Goal: Navigation & Orientation: Find specific page/section

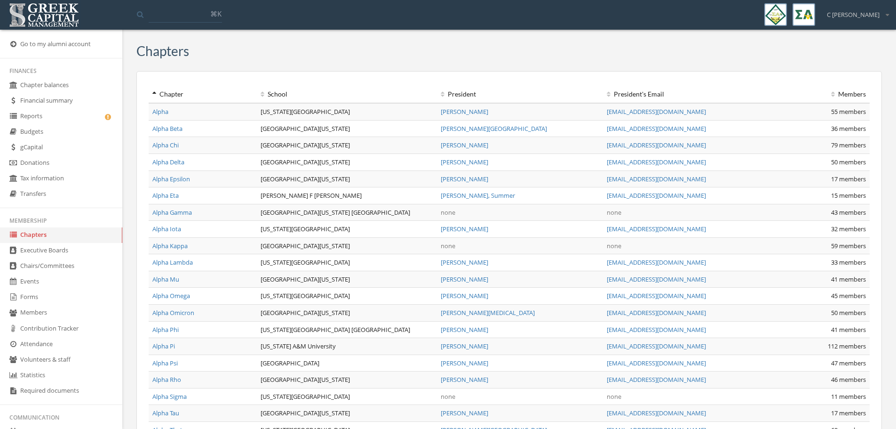
click at [76, 160] on link "Donations" at bounding box center [61, 163] width 122 height 16
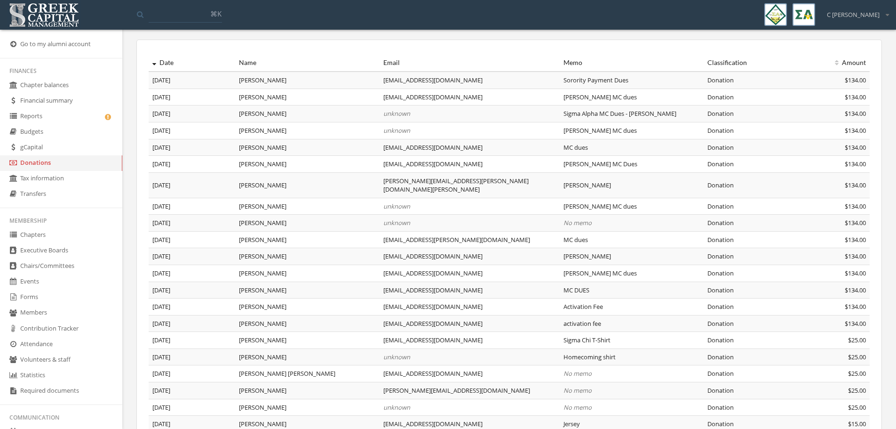
scroll to position [47, 0]
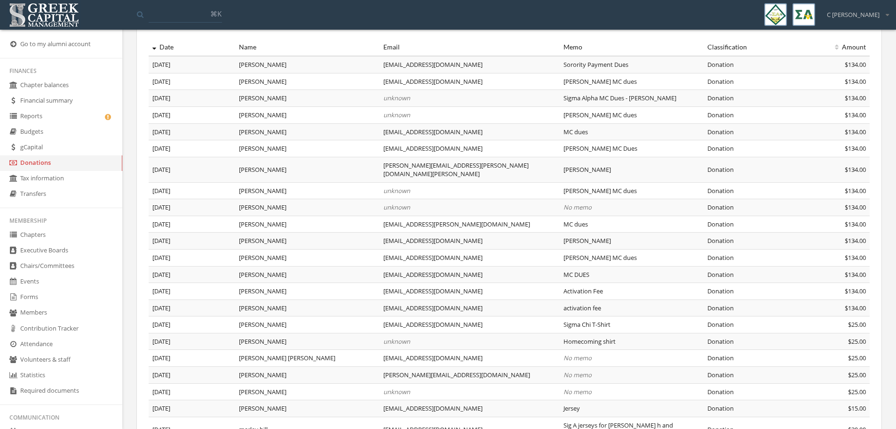
click at [55, 148] on link "gCapital" at bounding box center [61, 148] width 122 height 16
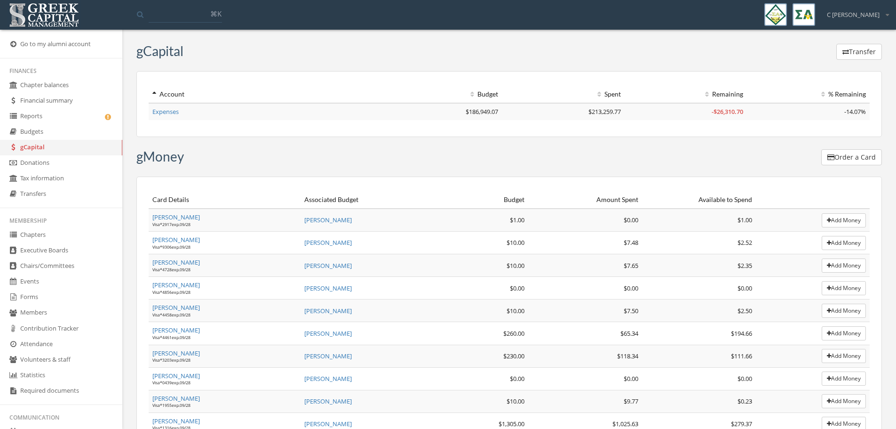
click at [157, 111] on link "Expenses" at bounding box center [165, 111] width 26 height 8
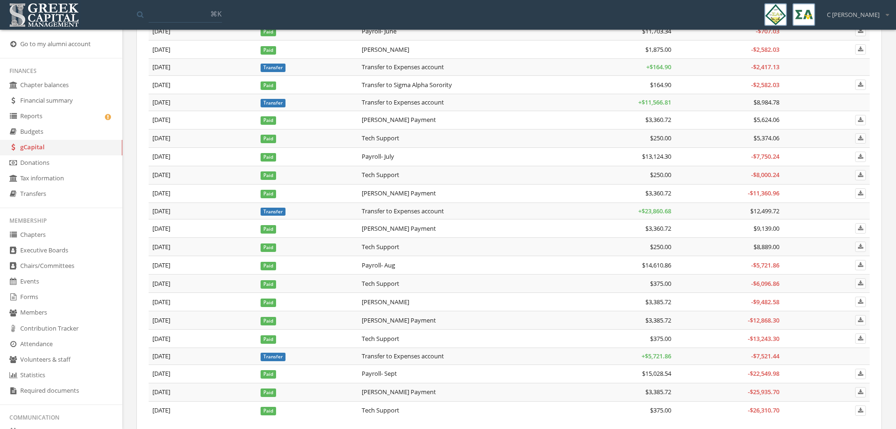
scroll to position [1174, 0]
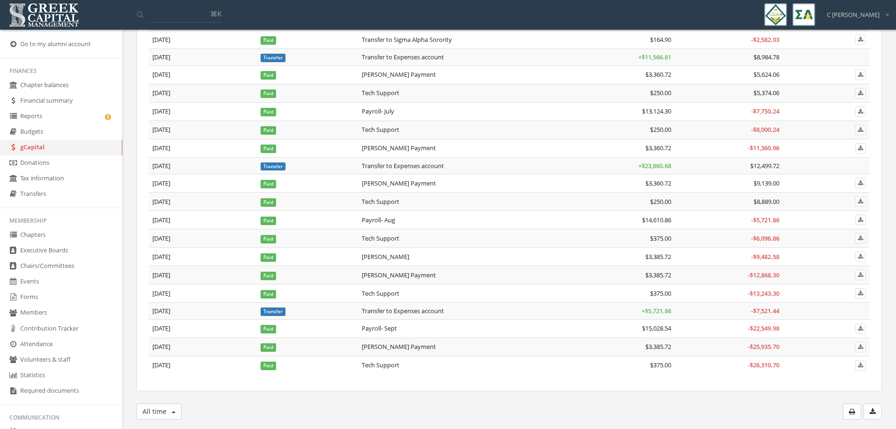
click at [59, 103] on link "Financial summary" at bounding box center [61, 101] width 122 height 16
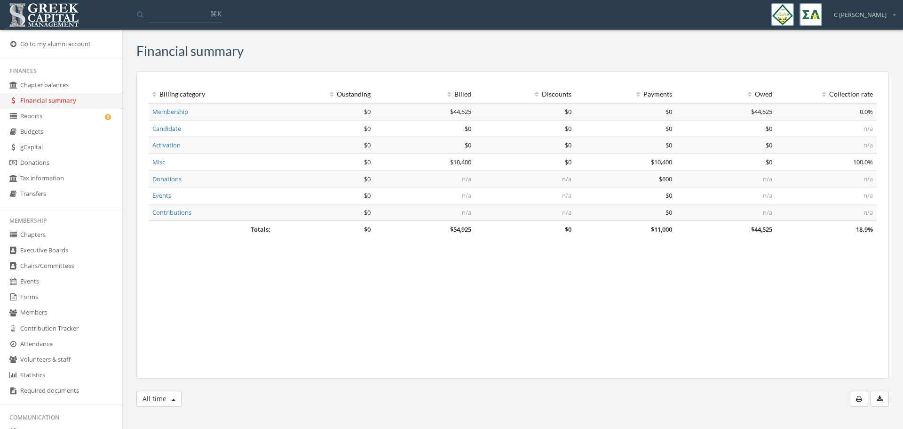
click at [68, 194] on link "Transfers" at bounding box center [61, 194] width 122 height 16
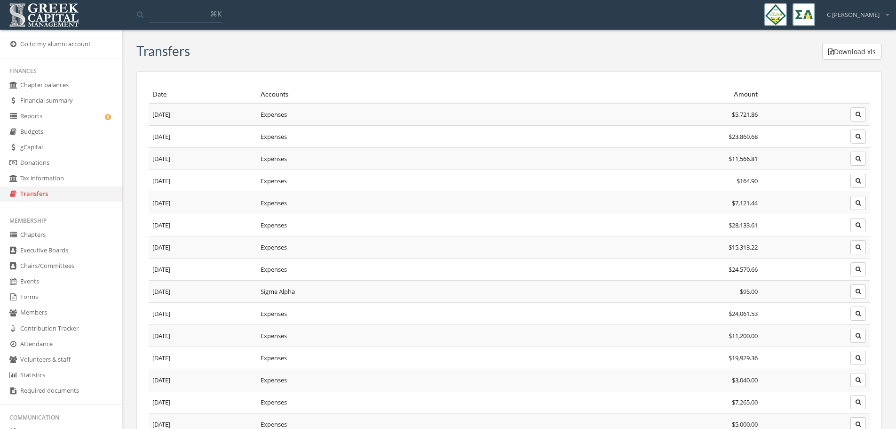
click at [56, 148] on link "gCapital" at bounding box center [61, 148] width 122 height 16
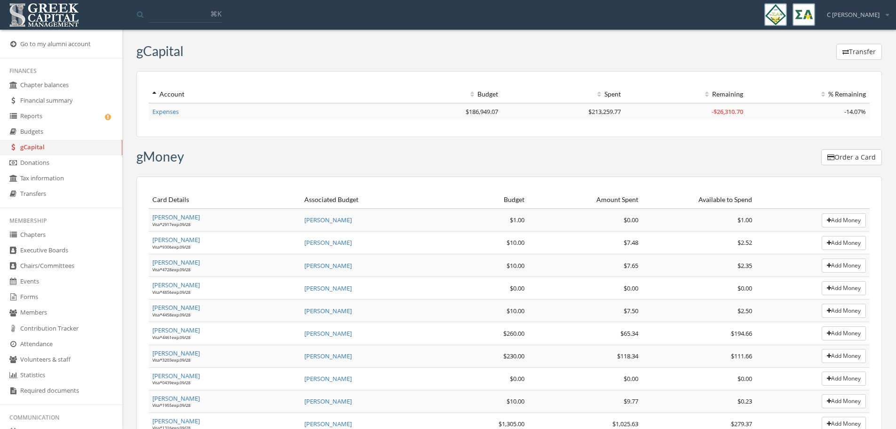
click at [165, 114] on link "Expenses" at bounding box center [165, 111] width 26 height 8
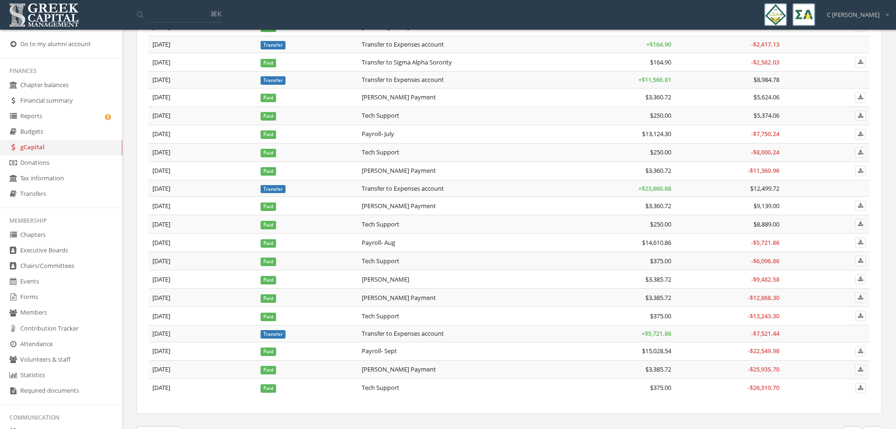
scroll to position [1174, 0]
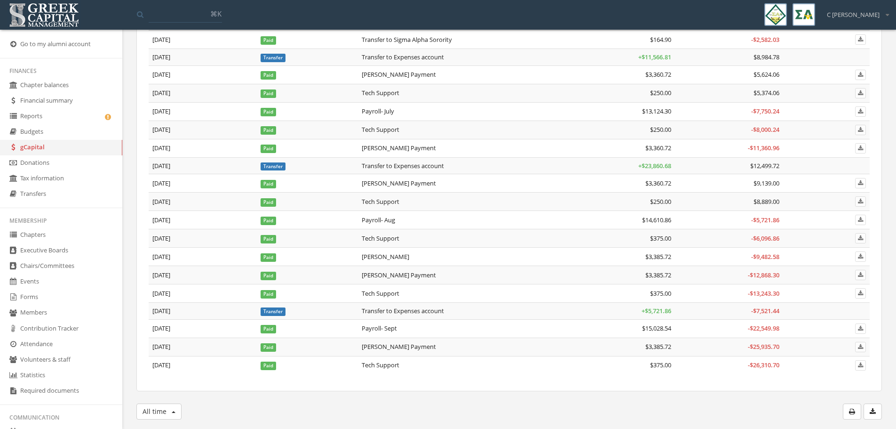
click at [37, 118] on link "Reports" at bounding box center [61, 117] width 122 height 16
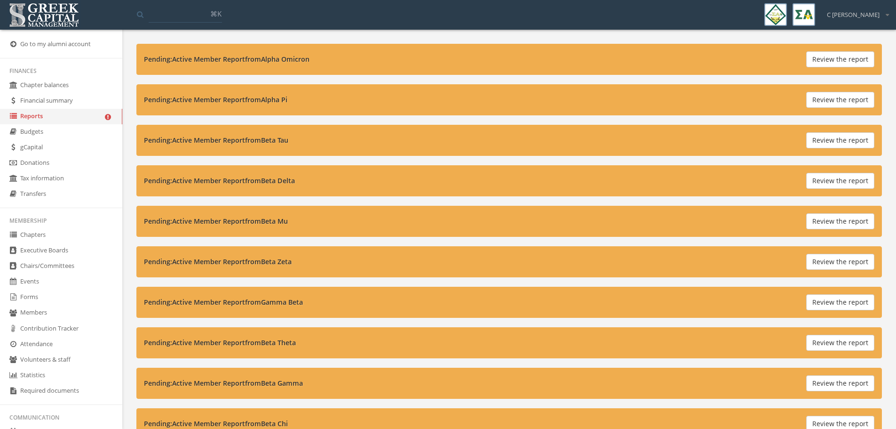
click at [887, 15] on icon at bounding box center [887, 15] width 3 height 6
click at [59, 135] on link "Budgets" at bounding box center [61, 132] width 122 height 16
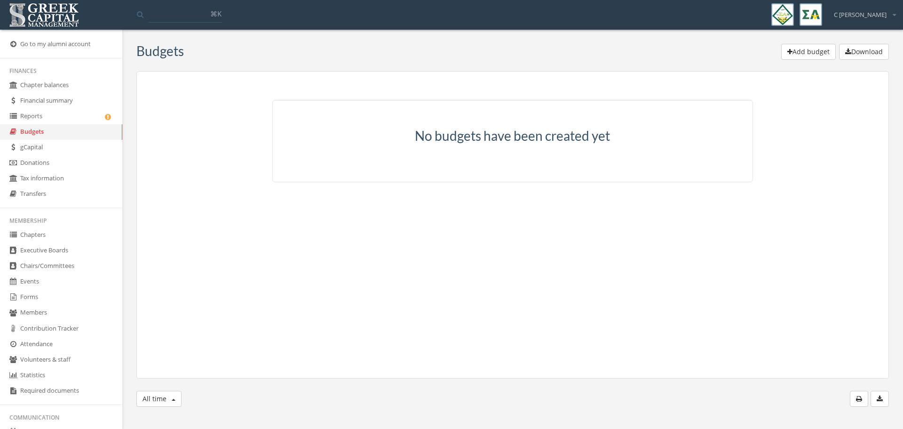
click at [59, 148] on link "gCapital" at bounding box center [61, 148] width 122 height 16
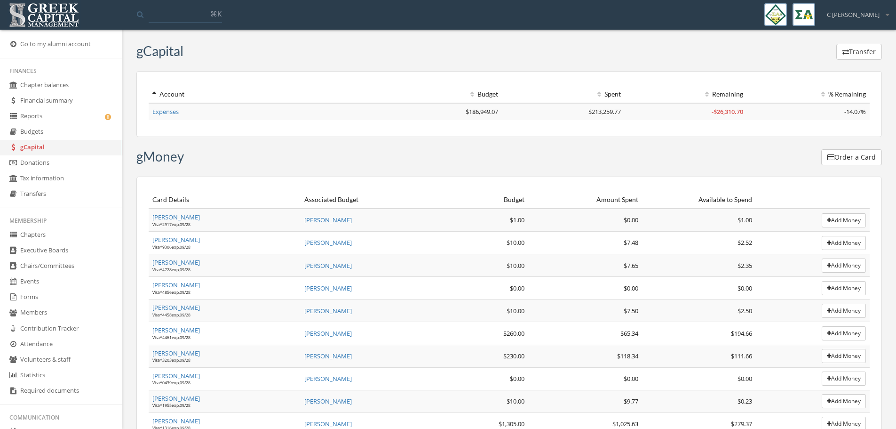
click at [58, 164] on link "Donations" at bounding box center [61, 163] width 122 height 16
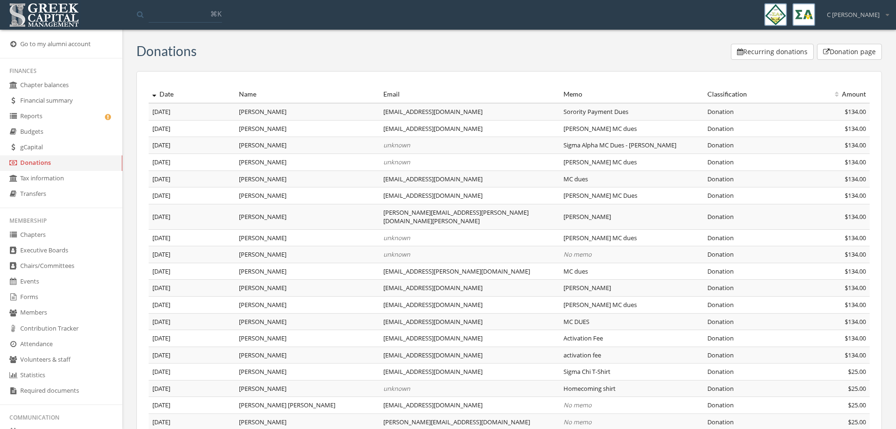
click at [849, 55] on button "Donation page" at bounding box center [849, 52] width 65 height 16
click at [47, 191] on link "Transfers" at bounding box center [61, 194] width 122 height 16
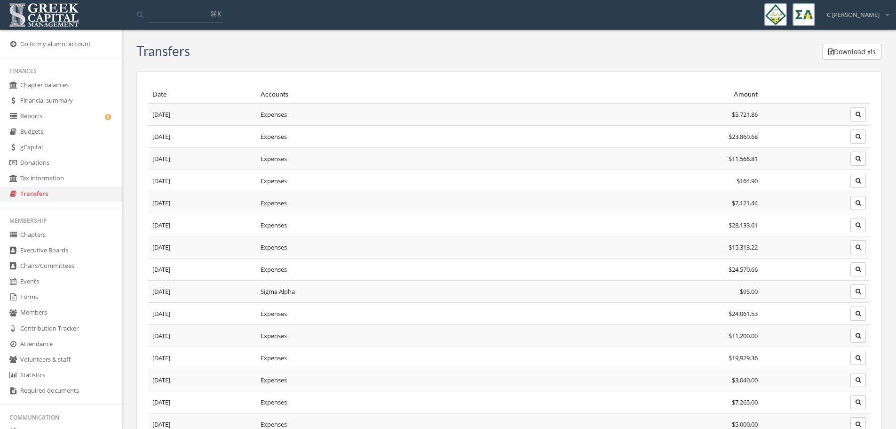
click at [46, 149] on link "gCapital" at bounding box center [61, 148] width 122 height 16
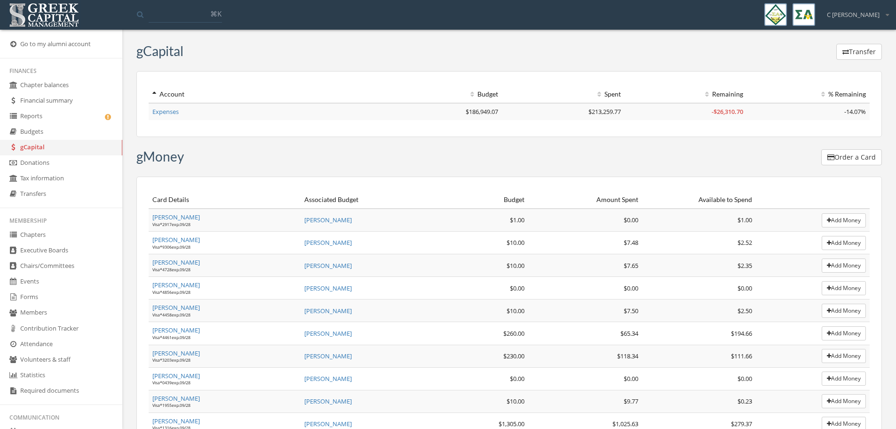
click at [173, 109] on link "Expenses" at bounding box center [165, 111] width 26 height 8
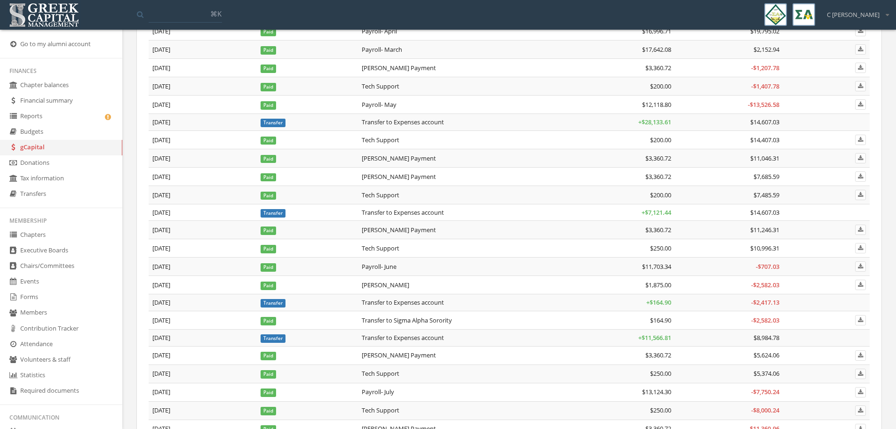
scroll to position [941, 0]
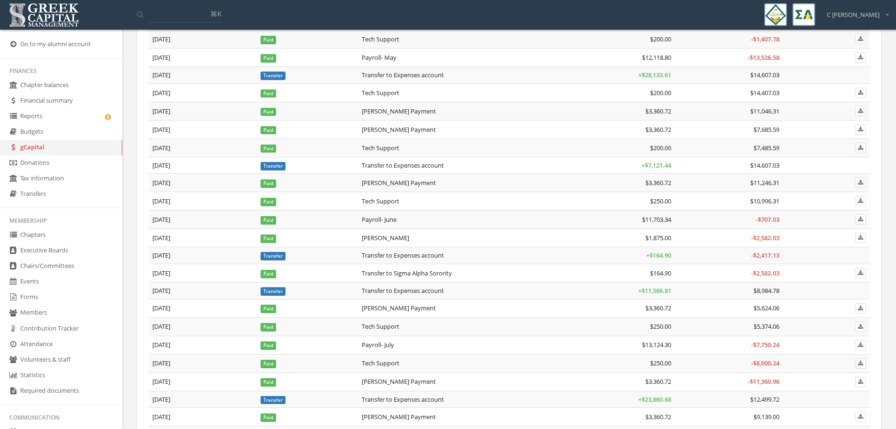
click at [271, 273] on span "Paid" at bounding box center [269, 274] width 16 height 8
click at [375, 274] on td "Transfer to Sigma Alpha Sorority" at bounding box center [462, 272] width 209 height 18
click at [669, 273] on span "$164.90" at bounding box center [660, 273] width 21 height 8
click at [766, 273] on span "- $2,582.03" at bounding box center [765, 273] width 28 height 8
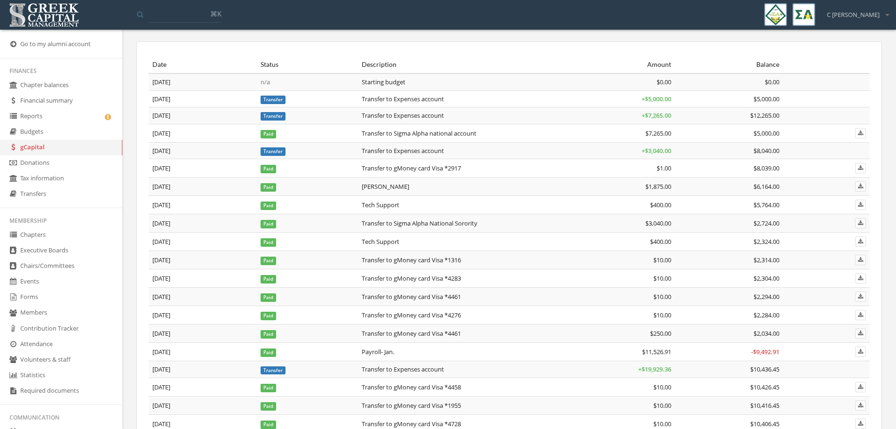
scroll to position [47, 0]
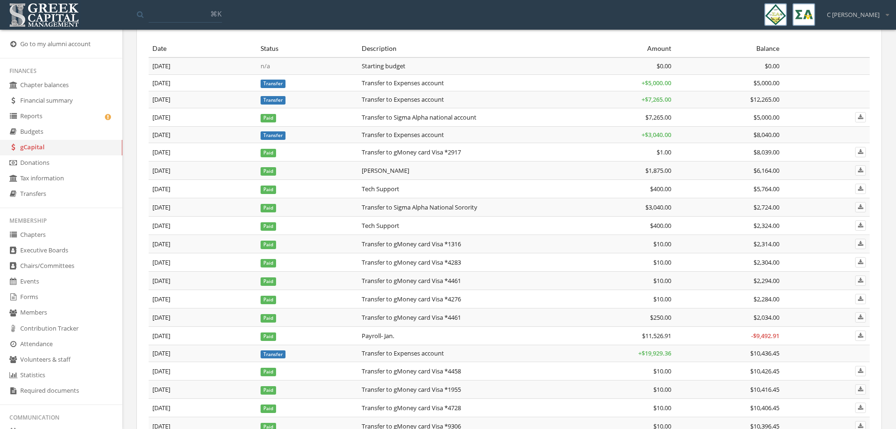
click at [471, 209] on td "Transfer to Sigma Alpha National Sorority" at bounding box center [462, 207] width 209 height 18
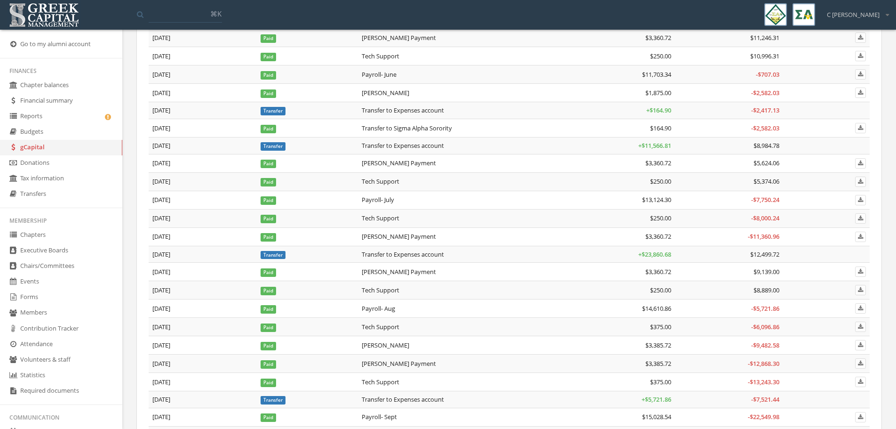
scroll to position [1080, 0]
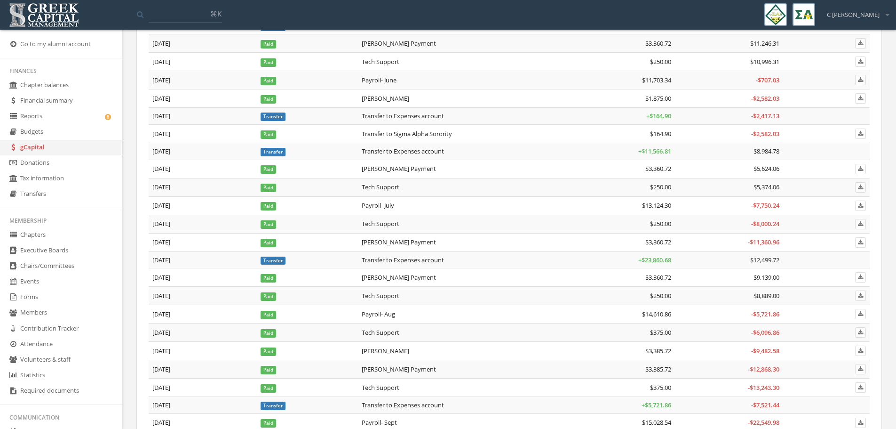
click at [97, 160] on link "Donations" at bounding box center [61, 163] width 122 height 16
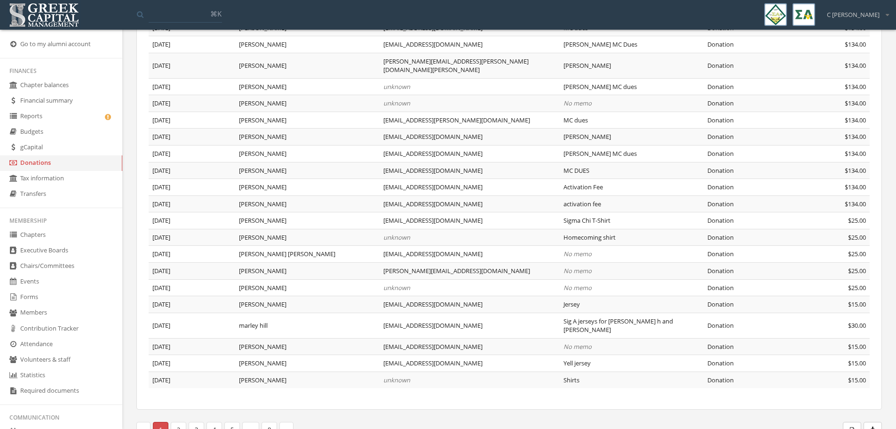
scroll to position [153, 0]
click at [178, 419] on link "2" at bounding box center [179, 427] width 16 height 16
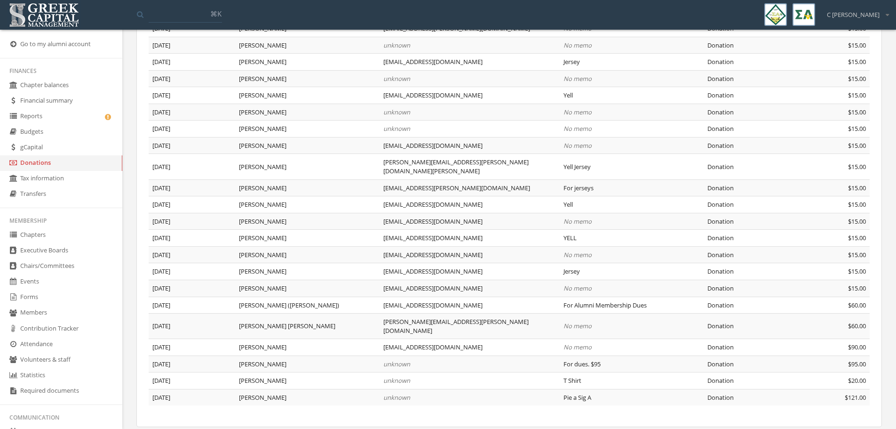
scroll to position [153, 0]
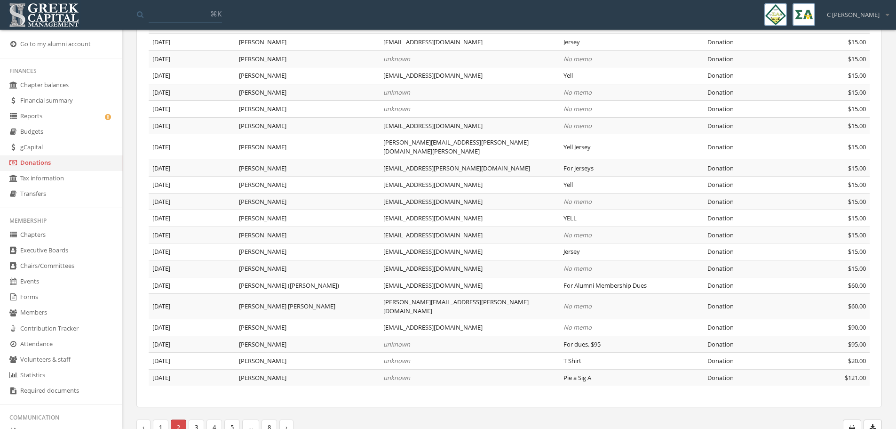
click at [161, 419] on link "1" at bounding box center [161, 427] width 16 height 16
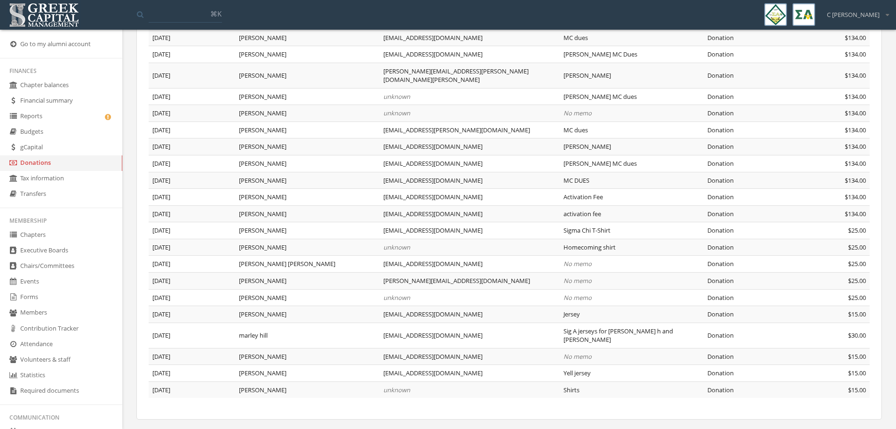
scroll to position [153, 0]
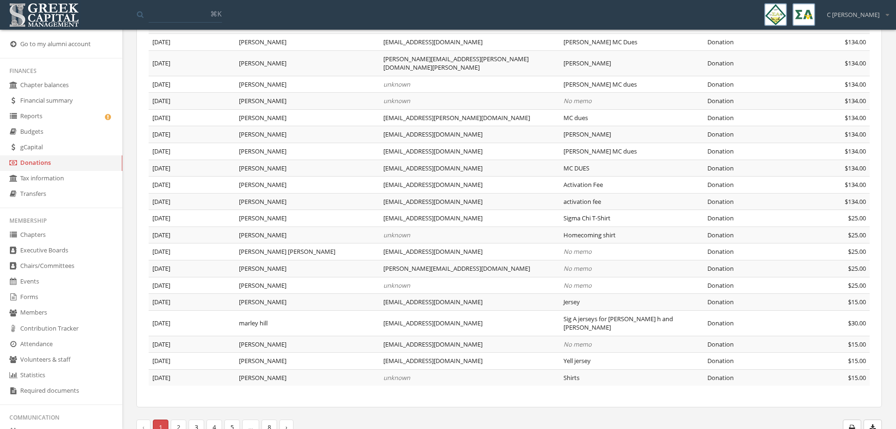
click at [178, 419] on link "2" at bounding box center [179, 427] width 16 height 16
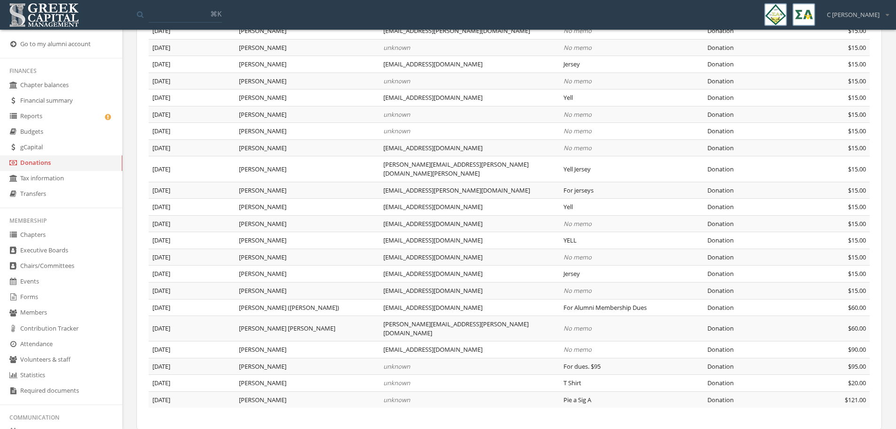
scroll to position [153, 0]
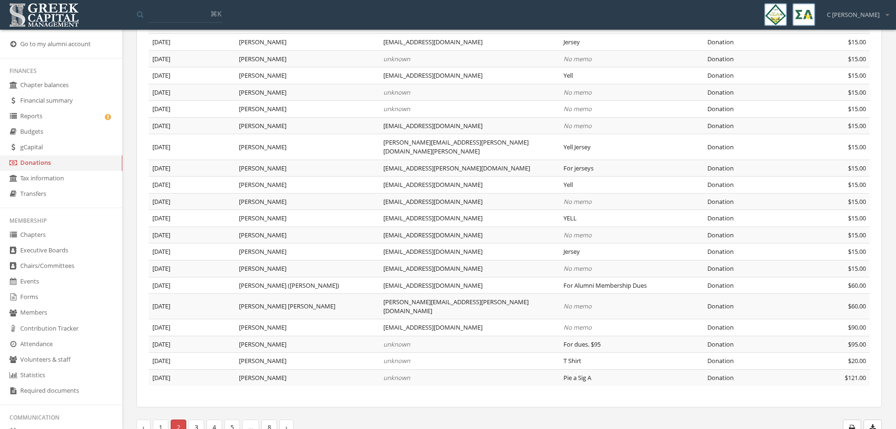
click at [197, 419] on link "3" at bounding box center [197, 427] width 16 height 16
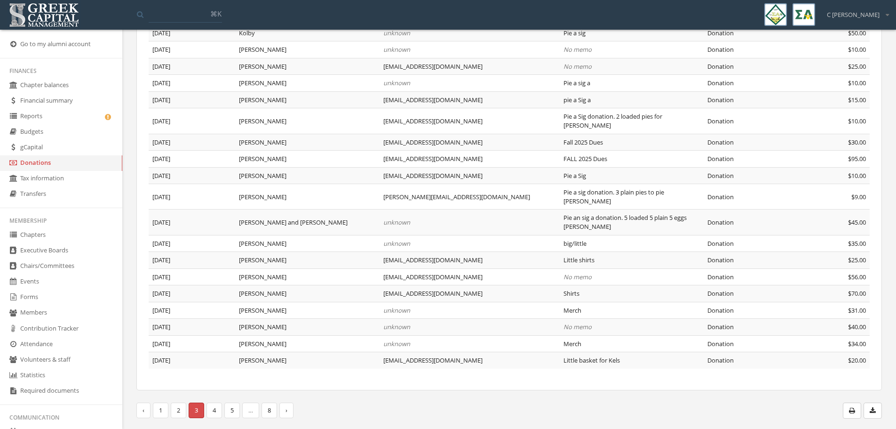
scroll to position [180, 0]
click at [36, 121] on link "Reports" at bounding box center [61, 117] width 122 height 16
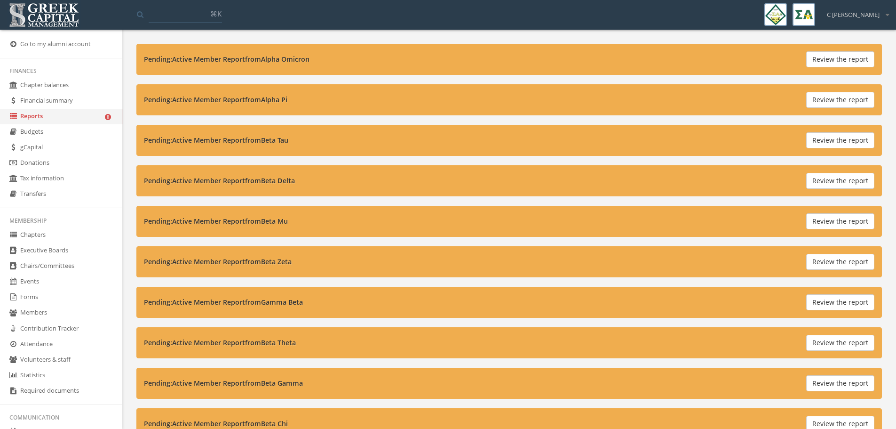
click at [46, 88] on link "Chapter balances" at bounding box center [61, 86] width 122 height 16
